Goal: Share content: Share content

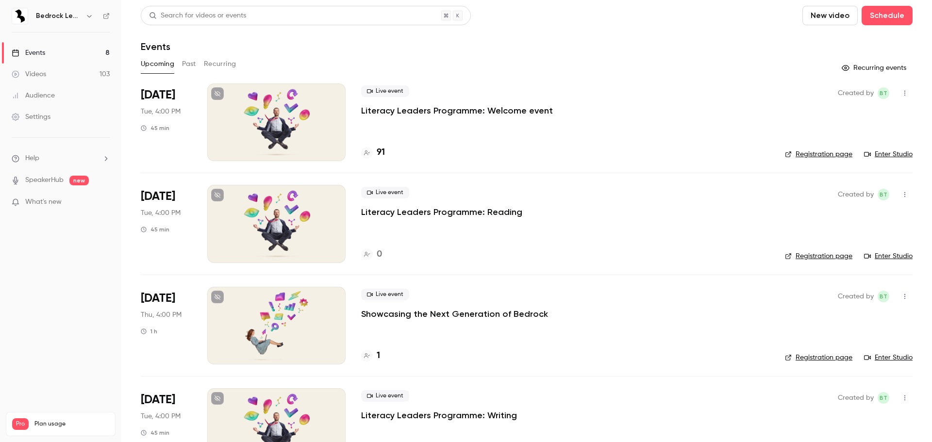
click at [48, 75] on link "Videos 103" at bounding box center [60, 74] width 121 height 21
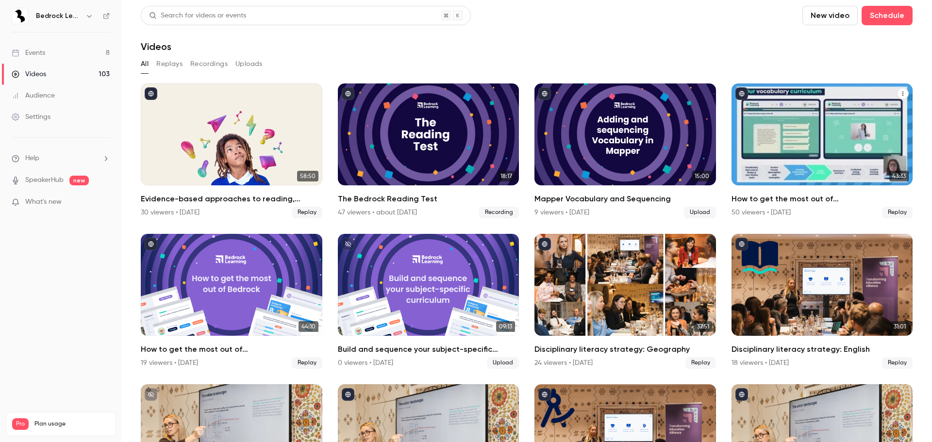
click at [767, 154] on div "How to get the most out of Bedrock next academic year" at bounding box center [821, 134] width 181 height 102
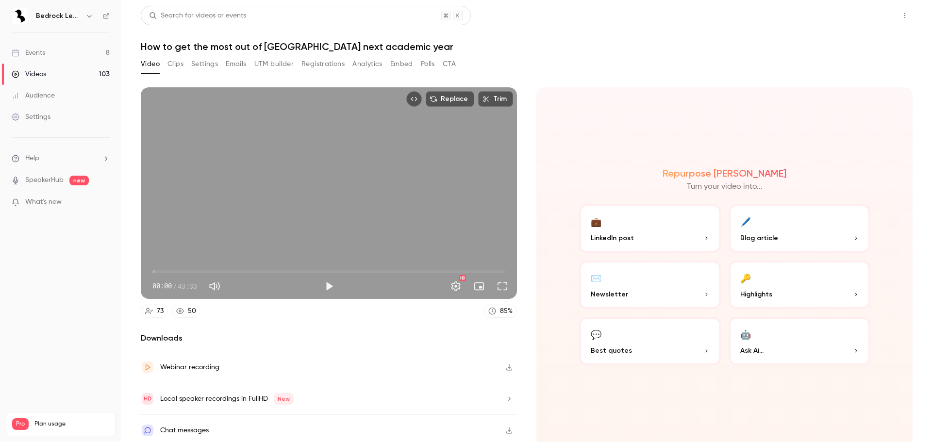
click at [851, 10] on button "Share" at bounding box center [870, 15] width 38 height 19
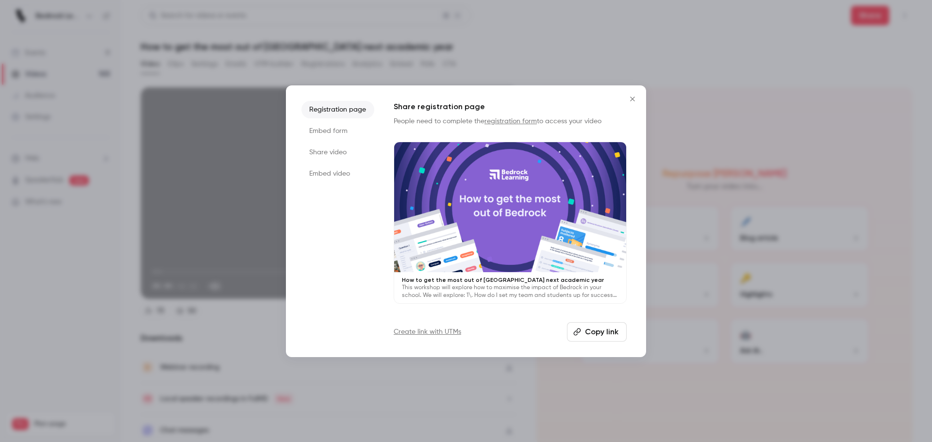
click at [582, 332] on button "Copy link" at bounding box center [597, 331] width 60 height 19
click at [582, 332] on icon "button" at bounding box center [580, 331] width 7 height 7
